Goal: Check status: Check status

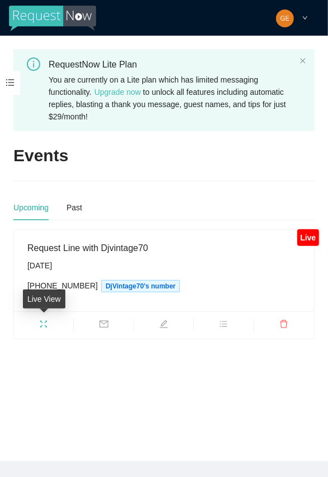
click at [44, 325] on icon "fullscreen" at bounding box center [43, 324] width 9 height 9
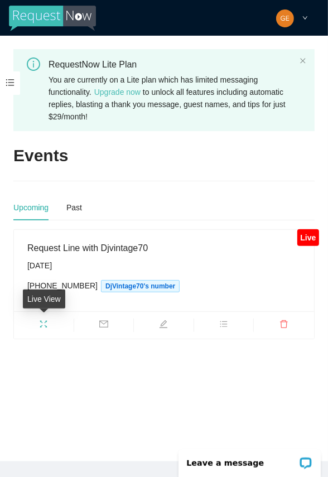
click at [42, 322] on icon "fullscreen" at bounding box center [43, 324] width 9 height 9
